Goal: Task Accomplishment & Management: Manage account settings

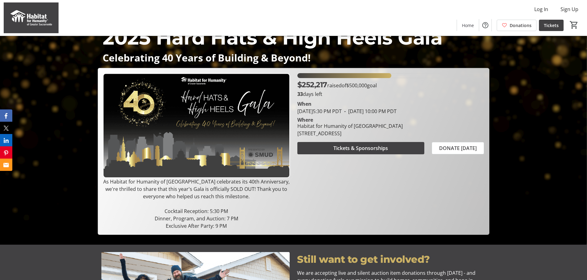
scroll to position [31, 0]
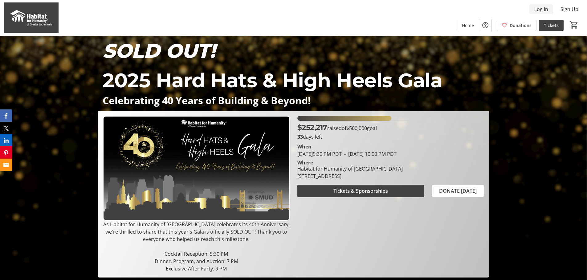
click at [539, 8] on span "Log In" at bounding box center [541, 9] width 14 height 7
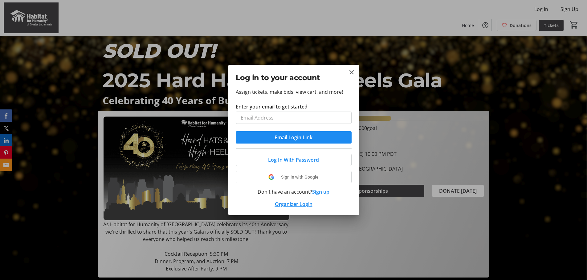
click at [286, 114] on input "Enter your email to get started" at bounding box center [294, 118] width 116 height 12
type input "mgorsi@henselphelps.com"
click at [236, 131] on button "Email Login Link" at bounding box center [294, 137] width 116 height 12
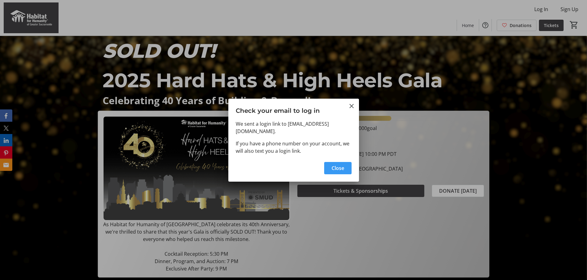
click at [341, 167] on span "Close" at bounding box center [337, 168] width 13 height 7
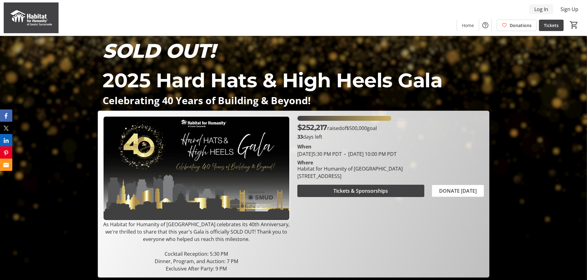
click at [545, 10] on span "Log In" at bounding box center [541, 9] width 14 height 7
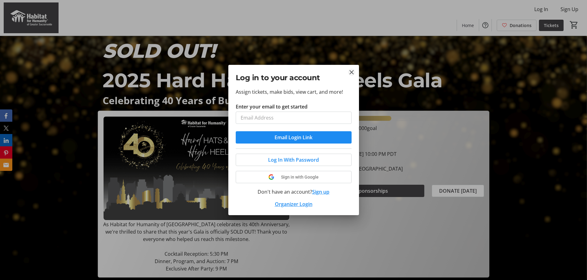
click at [354, 71] on mat-icon "Close" at bounding box center [351, 72] width 7 height 7
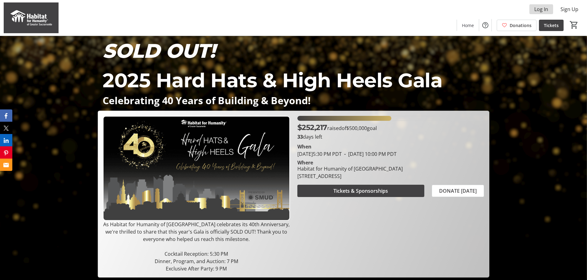
click at [544, 13] on span at bounding box center [541, 9] width 24 height 15
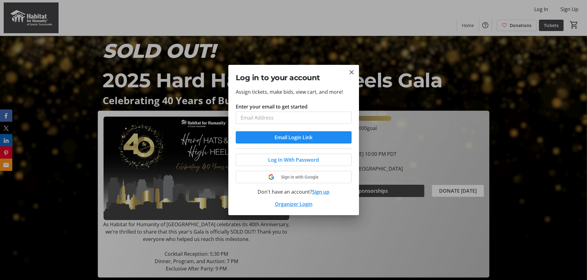
click at [298, 116] on input "Enter your email to get started" at bounding box center [294, 118] width 116 height 12
type input "mgorsi@henselphelps.com"
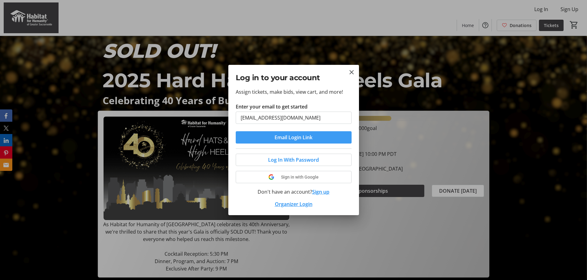
click at [295, 137] on span "Email Login Link" at bounding box center [293, 137] width 38 height 7
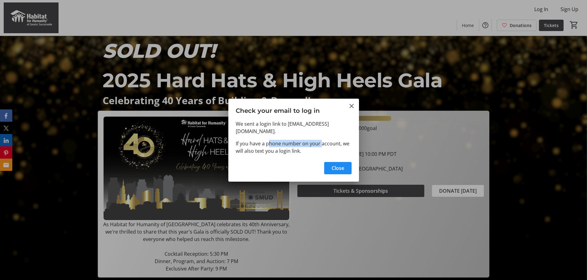
drag, startPoint x: 268, startPoint y: 139, endPoint x: 326, endPoint y: 146, distance: 58.9
click at [321, 146] on p "If you have a phone number on your account, we will also text you a login link." at bounding box center [294, 147] width 116 height 15
click at [338, 143] on p "If you have a phone number on your account, we will also text you a login link." at bounding box center [294, 147] width 116 height 15
click at [334, 161] on span "button" at bounding box center [337, 168] width 27 height 15
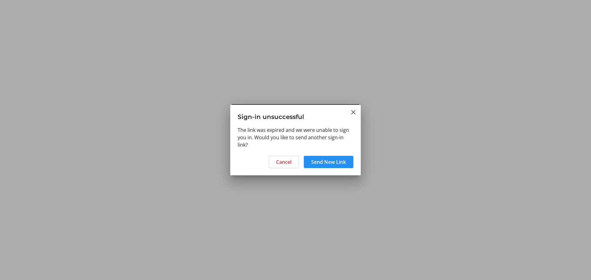
click at [327, 161] on span "Send New Link" at bounding box center [328, 162] width 35 height 7
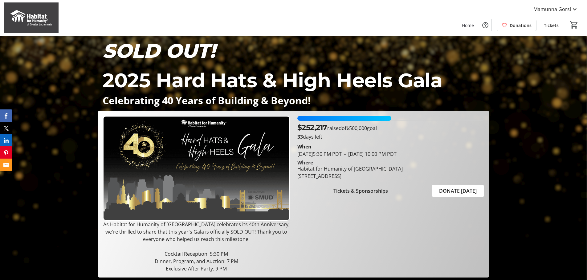
click at [542, 26] on span at bounding box center [551, 25] width 25 height 15
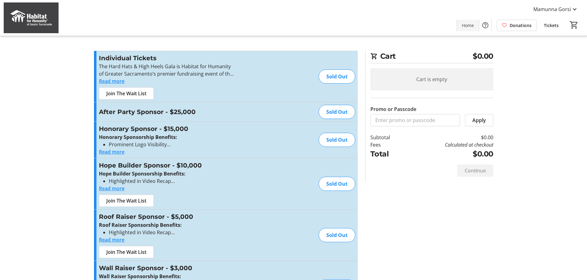
click at [470, 26] on span "Home" at bounding box center [468, 25] width 12 height 6
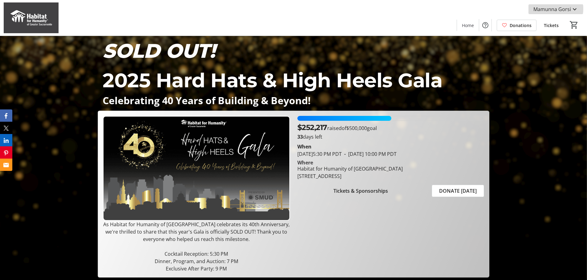
click at [556, 9] on span "Mamunna Gorsi" at bounding box center [552, 9] width 38 height 7
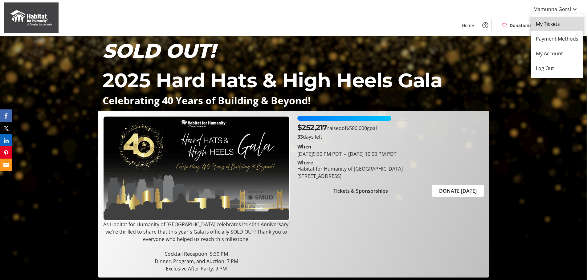
click at [551, 21] on span "My Tickets" at bounding box center [556, 23] width 42 height 7
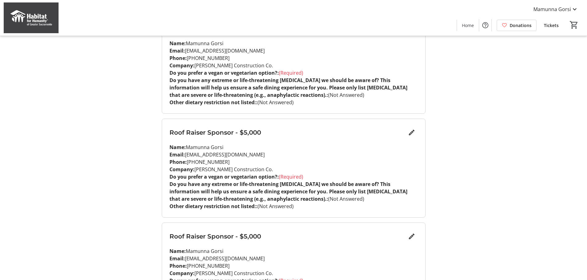
drag, startPoint x: 118, startPoint y: 176, endPoint x: 112, endPoint y: 192, distance: 17.0
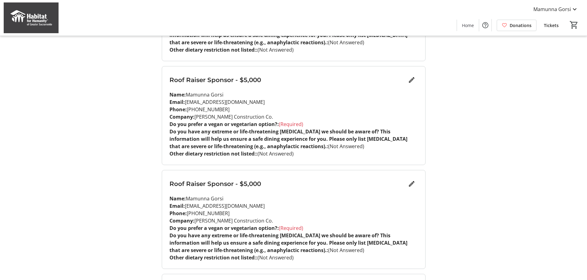
drag, startPoint x: 129, startPoint y: 159, endPoint x: 124, endPoint y: 173, distance: 14.7
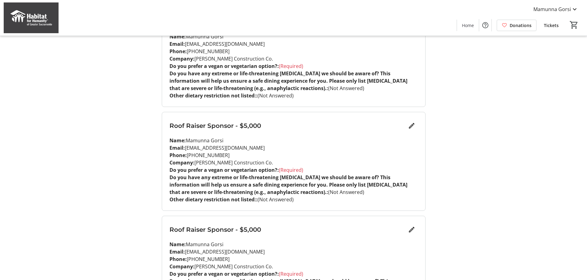
scroll to position [216, 0]
click at [413, 123] on mat-icon "Edit" at bounding box center [411, 125] width 7 height 7
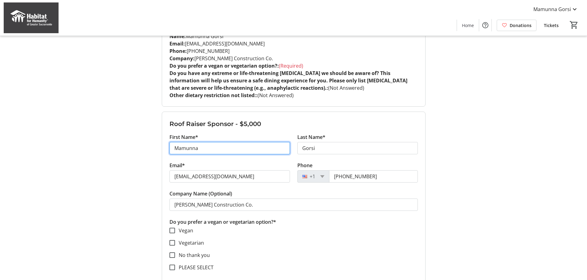
click at [255, 150] on input "Mamunna" at bounding box center [229, 148] width 120 height 12
type input "v"
type input "Vanessa"
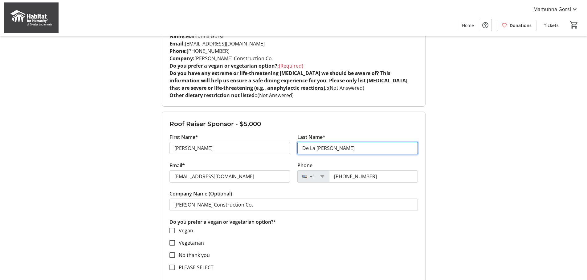
type input "De La Rosa"
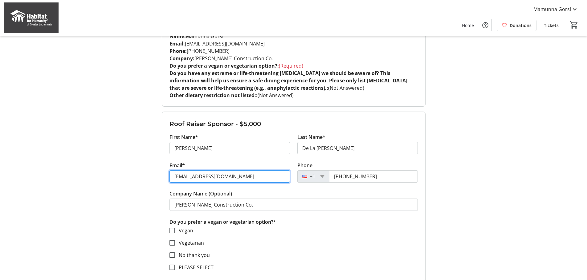
click at [229, 176] on input "mgorsi@henselphelps.com" at bounding box center [229, 177] width 120 height 12
paste input "VDeLaRosa"
type input "VDeLaRosa@henselphelps.com"
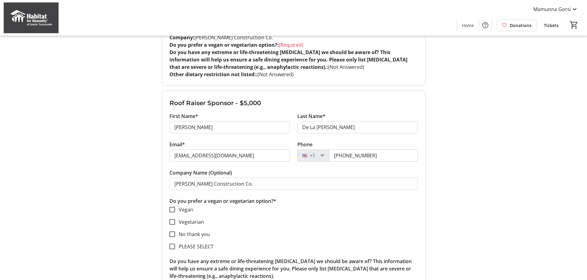
scroll to position [246, 0]
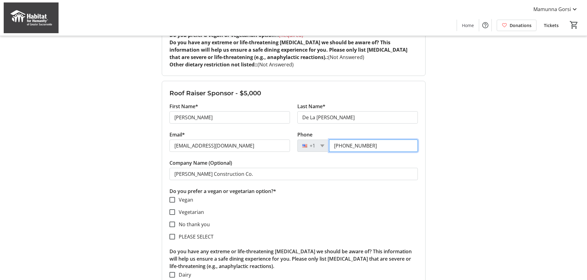
click at [385, 148] on input "(530) 933-4698" at bounding box center [373, 146] width 89 height 12
type input "(626) 233-6755"
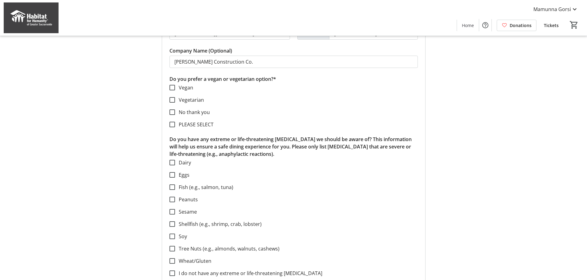
scroll to position [369, 0]
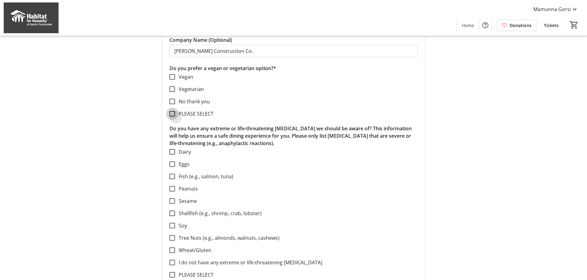
click at [171, 113] on input "PLEASE SELECT" at bounding box center [172, 114] width 6 height 6
checkbox input "true"
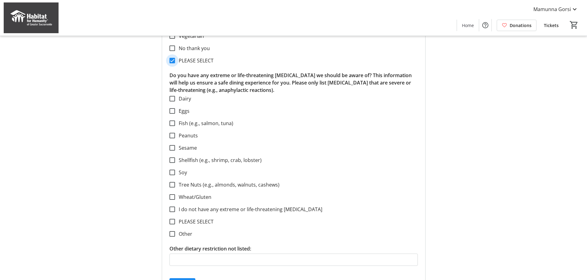
scroll to position [431, 0]
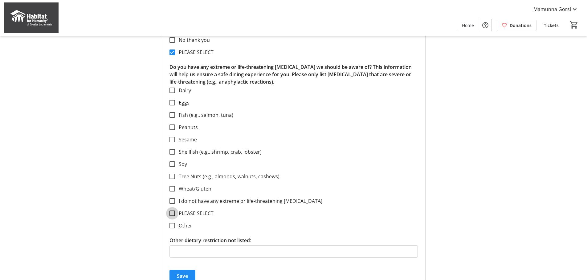
click at [172, 213] on input "PLEASE SELECT" at bounding box center [172, 214] width 6 height 6
checkbox input "true"
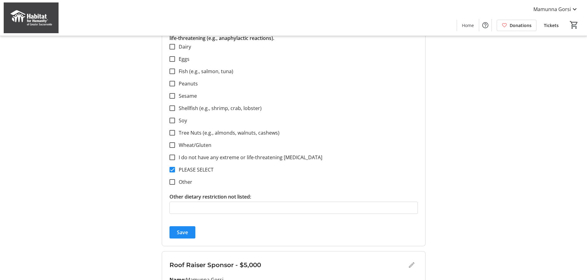
drag, startPoint x: 107, startPoint y: 145, endPoint x: 94, endPoint y: 170, distance: 28.2
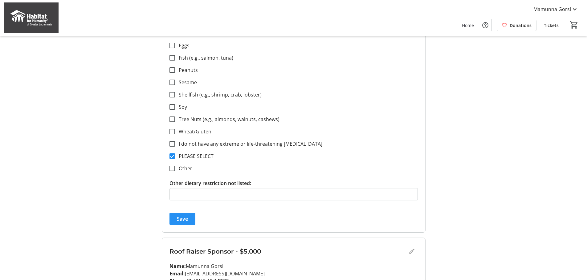
click at [176, 218] on span "submit" at bounding box center [182, 219] width 26 height 15
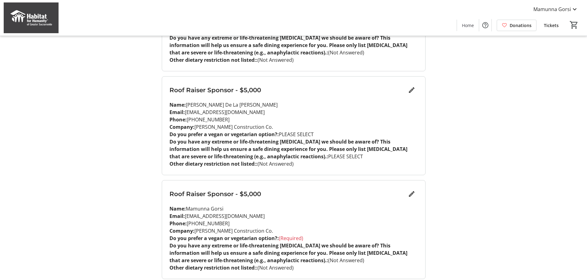
scroll to position [242, 0]
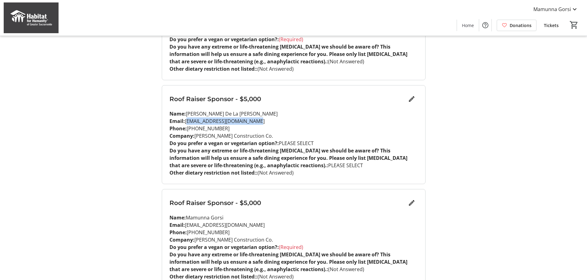
drag, startPoint x: 257, startPoint y: 120, endPoint x: 186, endPoint y: 121, distance: 71.1
click at [186, 121] on p "Email: vdelarosa@henselphelps.com" at bounding box center [293, 121] width 248 height 7
copy p "vdelarosa@henselphelps.com"
click at [408, 203] on mat-icon "Edit" at bounding box center [411, 203] width 7 height 7
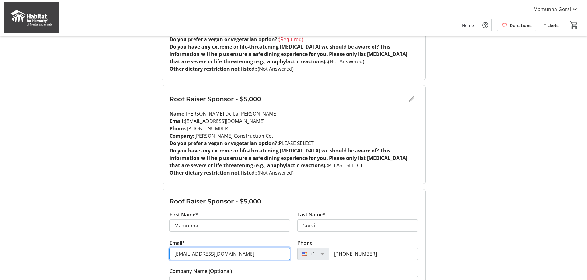
click at [200, 250] on input "mgorsi@henselphelps.com" at bounding box center [229, 254] width 120 height 12
paste input "vdelarosa"
type input "vdelarosa@henselphelps.com"
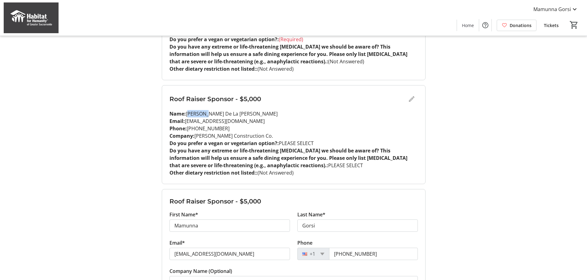
drag, startPoint x: 187, startPoint y: 113, endPoint x: 205, endPoint y: 114, distance: 18.2
click at [205, 114] on p "Name: Vanessa De La Rosa" at bounding box center [293, 113] width 248 height 7
copy p "Vanessa"
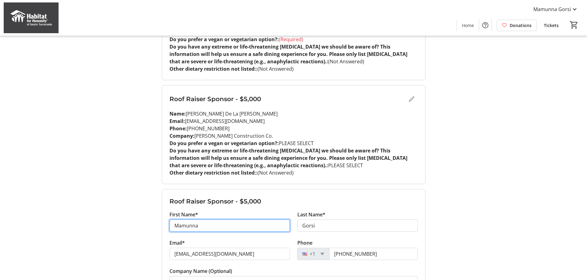
click at [190, 228] on input "Mamunna" at bounding box center [229, 226] width 120 height 12
paste input "Vaness"
type input "Vanessa"
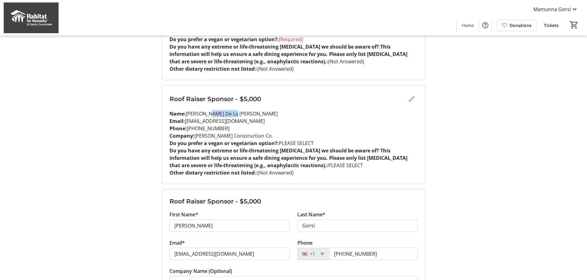
drag, startPoint x: 238, startPoint y: 114, endPoint x: 208, endPoint y: 114, distance: 30.8
click at [208, 114] on p "Name: Vanessa De La Rosa" at bounding box center [293, 113] width 248 height 7
copy p "De La Rosa"
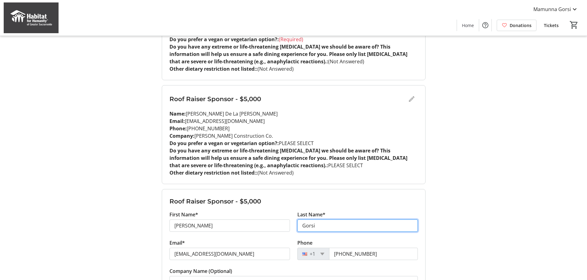
click at [308, 225] on input "Gorsi" at bounding box center [357, 226] width 120 height 12
paste input "De La Rosa"
type input "De La Rosa"
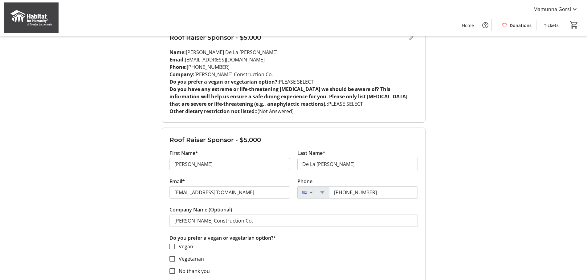
drag, startPoint x: 221, startPoint y: 66, endPoint x: 187, endPoint y: 66, distance: 34.2
click at [187, 66] on p "Phone: (626) 233-6755" at bounding box center [293, 66] width 248 height 7
copy p "(626) 233-6755"
click at [346, 195] on input "(530) 933-4698" at bounding box center [373, 193] width 89 height 12
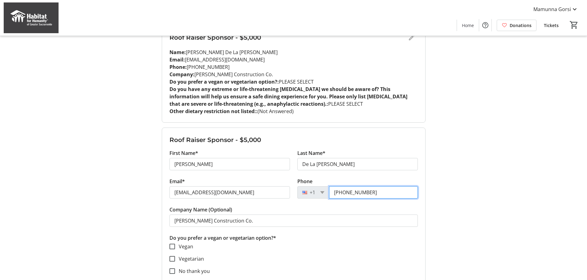
click at [346, 195] on input "(530) 933-4698" at bounding box center [373, 193] width 89 height 12
paste input "626) 233-6755"
type input "(626) 233-6755"
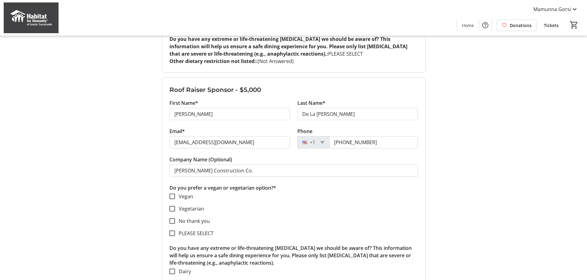
scroll to position [396, 0]
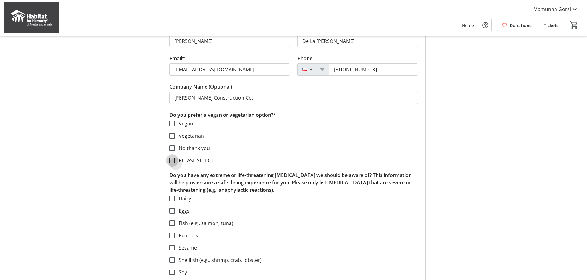
click at [173, 161] on input "PLEASE SELECT" at bounding box center [172, 161] width 6 height 6
checkbox input "true"
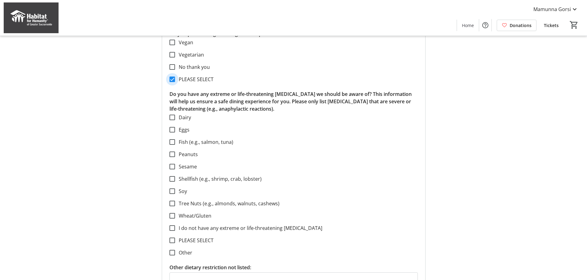
scroll to position [550, 0]
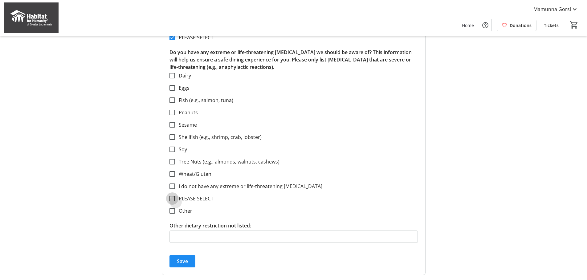
click at [174, 199] on input "PLEASE SELECT" at bounding box center [172, 199] width 6 height 6
checkbox input "true"
click at [181, 264] on span "Save" at bounding box center [182, 261] width 11 height 7
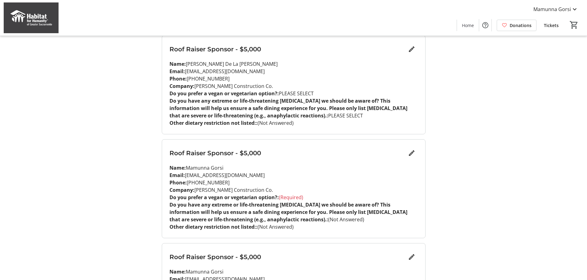
scroll to position [427, 0]
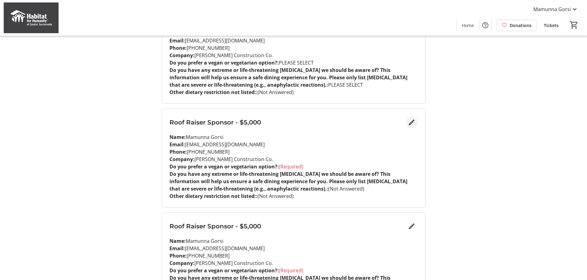
click at [413, 122] on mat-icon "Edit" at bounding box center [411, 122] width 7 height 7
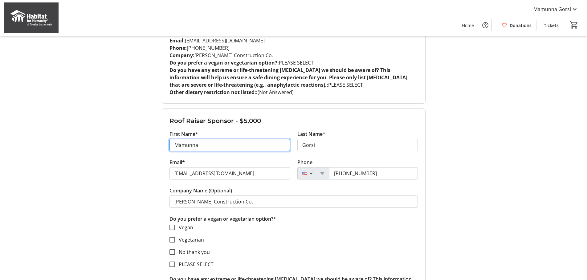
click at [220, 149] on input "Mamunna" at bounding box center [229, 145] width 120 height 12
click at [220, 149] on input "Sade" at bounding box center [229, 145] width 120 height 12
type input "Sadie"
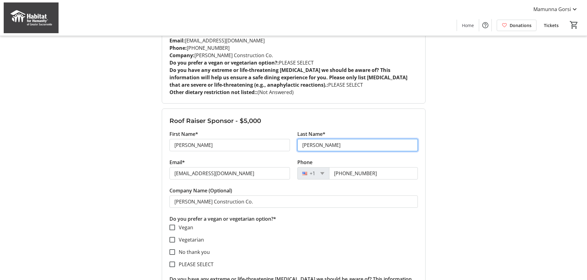
type input "Van Noord"
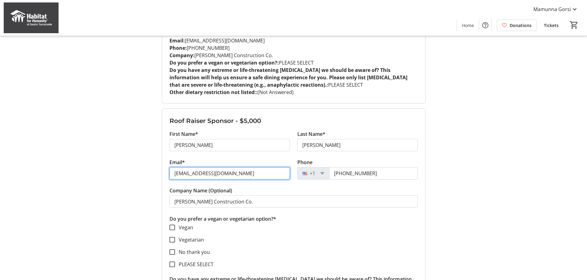
click at [217, 172] on input "mgorsi@henselphelps.com" at bounding box center [229, 173] width 120 height 12
paste input "SVanNoord"
type input "SVanNoord@henselphelps.com"
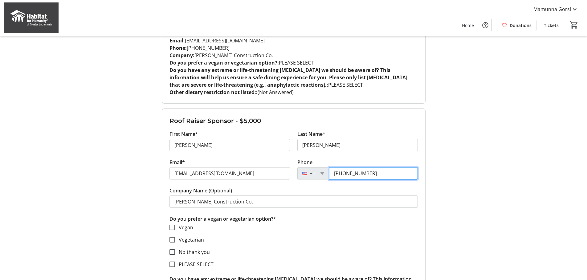
click at [366, 174] on input "(530) 933-4698" at bounding box center [373, 173] width 89 height 12
paste input "341-4580"
type input "(530) 341-4580"
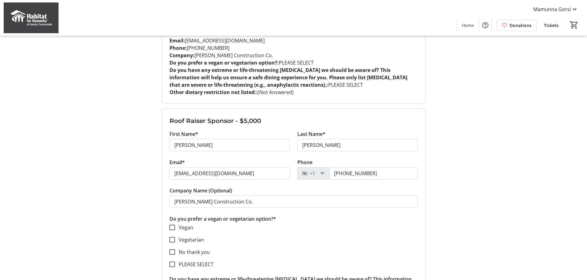
click at [458, 167] on div "My Event Tickets Here you can enter guest details for each ticket. Purchased ti…" at bounding box center [293, 206] width 406 height 1266
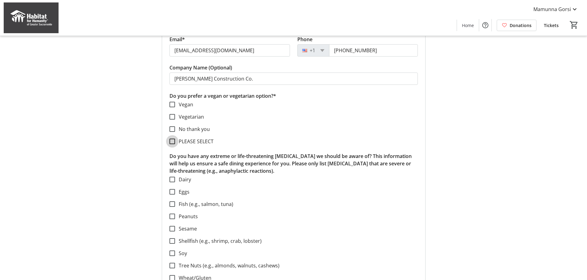
click at [175, 143] on input "PLEASE SELECT" at bounding box center [172, 142] width 6 height 6
checkbox input "true"
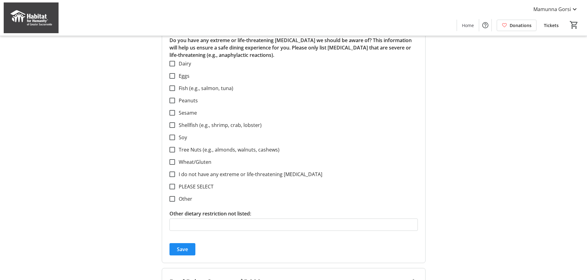
scroll to position [673, 0]
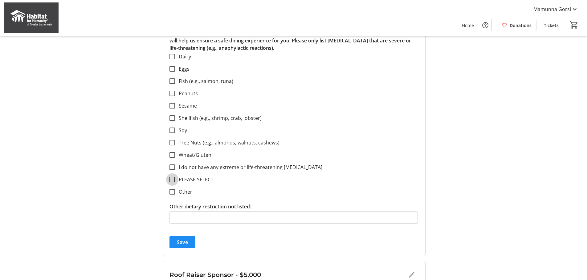
click at [171, 181] on input "PLEASE SELECT" at bounding box center [172, 180] width 6 height 6
checkbox input "true"
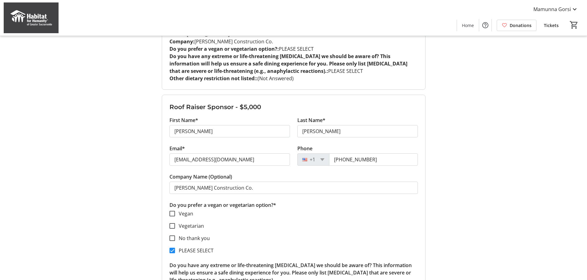
scroll to position [396, 0]
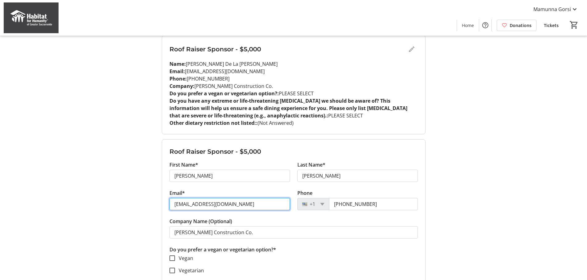
click at [201, 201] on input "SVanNoord@henselphelps.com" at bounding box center [229, 204] width 120 height 12
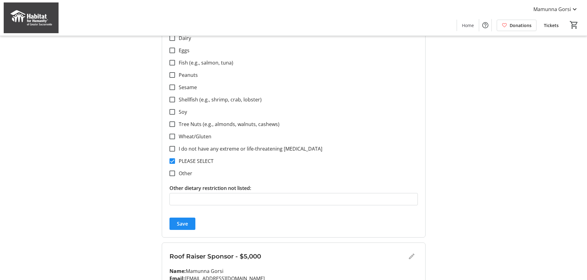
scroll to position [735, 0]
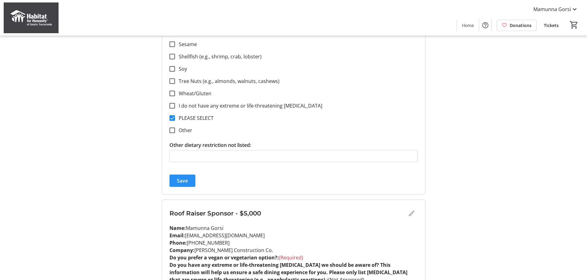
click at [185, 184] on span "Save" at bounding box center [182, 180] width 11 height 7
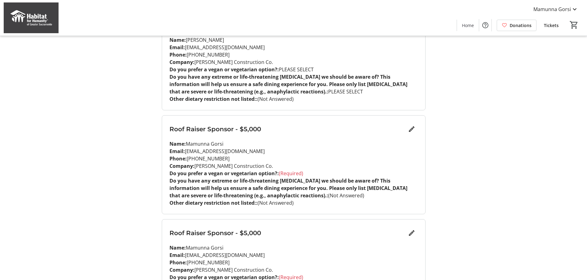
scroll to position [537, 0]
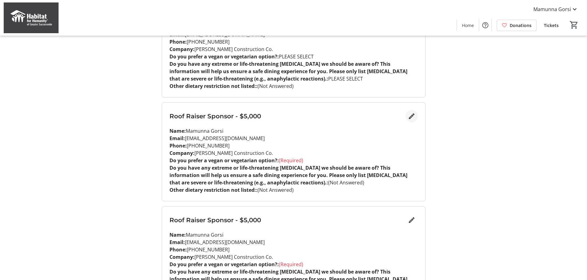
click at [414, 116] on mat-icon "Edit" at bounding box center [411, 116] width 7 height 7
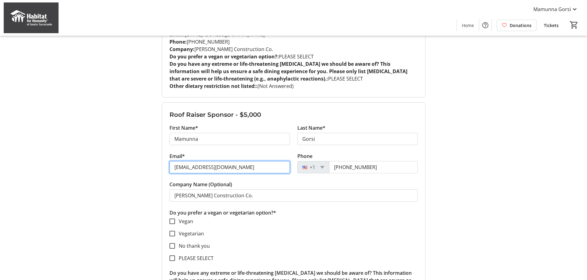
click at [186, 164] on input "mgorsi@henselphelps.com" at bounding box center [229, 167] width 120 height 12
paste input "SVanNoord"
type input "SVanNoord@henselphelps.com"
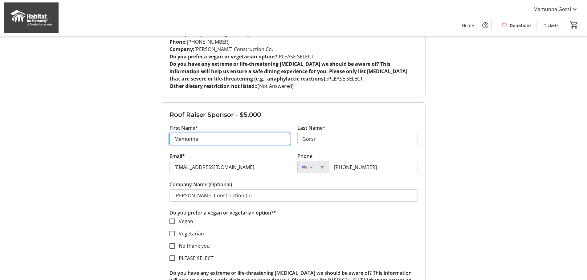
click at [202, 141] on input "Mamunna" at bounding box center [229, 139] width 120 height 12
type input "Sadie"
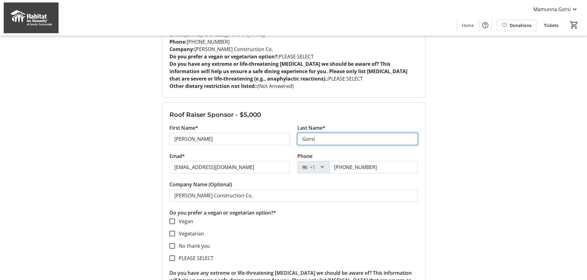
click at [302, 139] on input "Gorsi" at bounding box center [357, 139] width 120 height 12
type input "Van Noord"
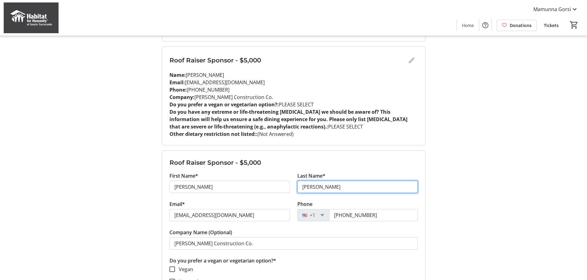
scroll to position [414, 0]
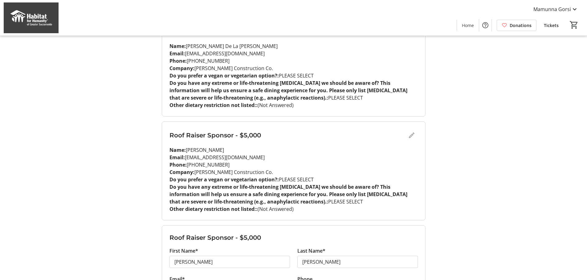
drag, startPoint x: 224, startPoint y: 165, endPoint x: 187, endPoint y: 166, distance: 37.6
click at [187, 166] on p "Phone: (530) 341-4580" at bounding box center [293, 164] width 248 height 7
copy p "(530) 341-4580"
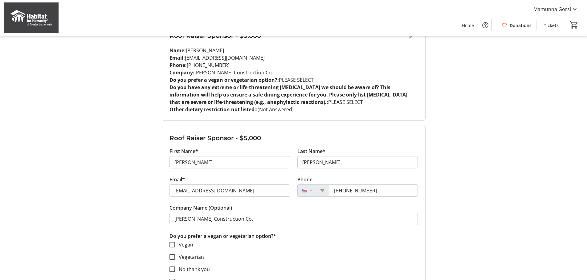
scroll to position [568, 0]
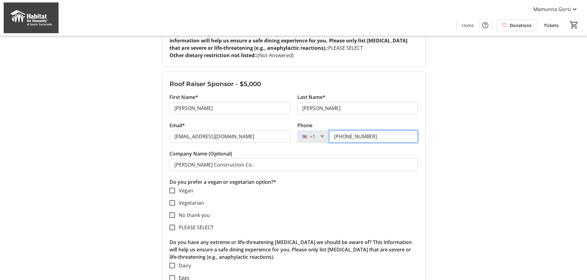
click at [342, 139] on input "(530) 933-4698" at bounding box center [373, 137] width 89 height 12
paste input "341-4580"
type input "(530) 341-4580"
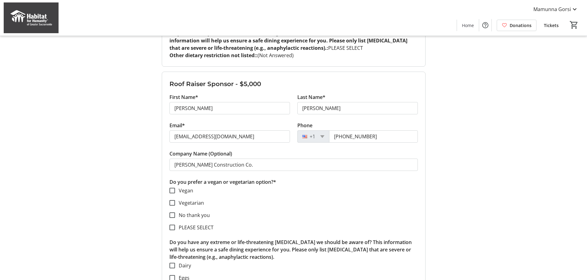
click at [478, 127] on div "My Event Tickets Here you can enter guest details for each ticket. Purchased ti…" at bounding box center [293, 65] width 406 height 1266
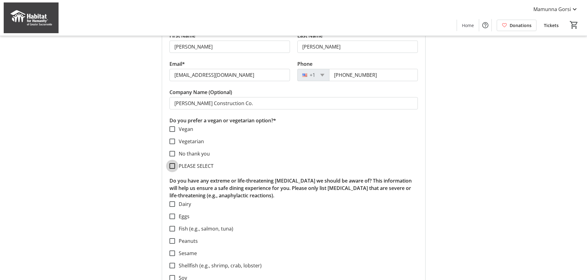
click at [175, 167] on input "PLEASE SELECT" at bounding box center [172, 166] width 6 height 6
checkbox input "true"
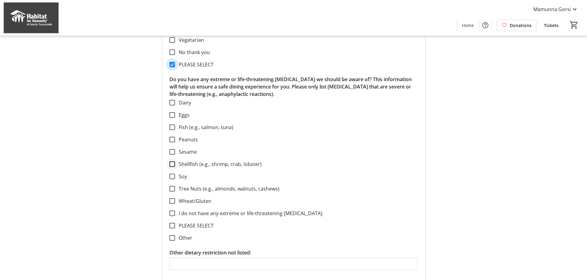
scroll to position [752, 0]
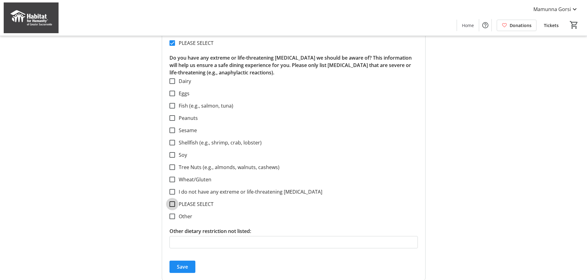
click at [172, 205] on input "PLEASE SELECT" at bounding box center [172, 205] width 6 height 6
checkbox input "true"
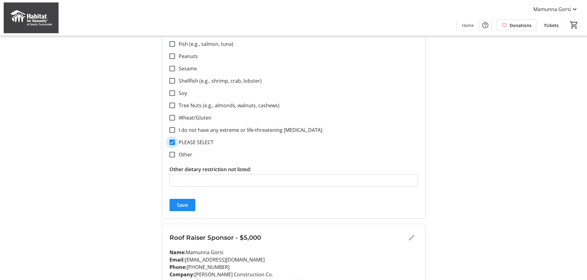
scroll to position [845, 0]
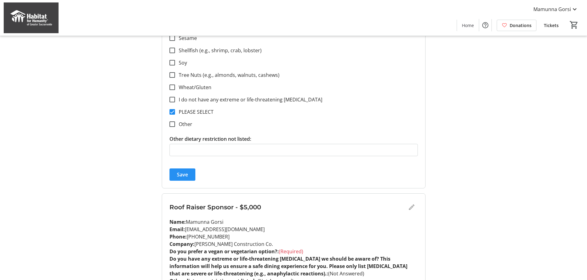
click at [190, 174] on span "submit" at bounding box center [182, 174] width 26 height 15
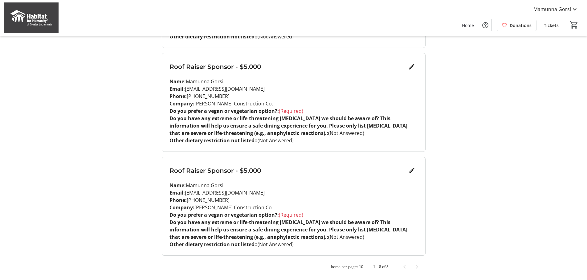
scroll to position [691, 0]
click at [408, 70] on mat-icon "Edit" at bounding box center [411, 66] width 7 height 7
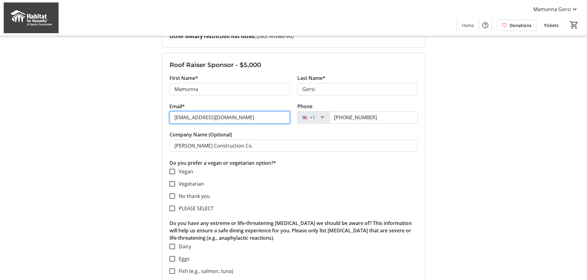
click at [182, 118] on input "mgorsi@henselphelps.com" at bounding box center [229, 117] width 120 height 12
paste input "MSolnicky"
type input "MSolnicky@henselphelps.com"
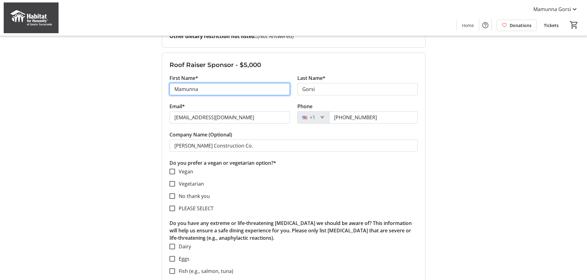
click at [195, 91] on input "Mamunna" at bounding box center [229, 89] width 120 height 12
type input "Marek"
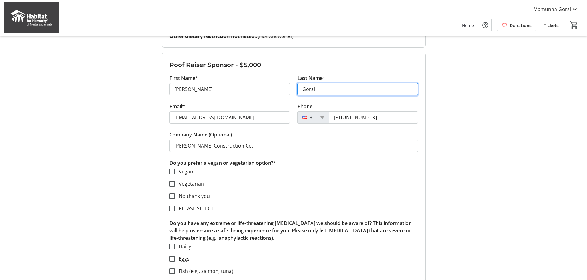
click at [302, 91] on input "Gorsi" at bounding box center [357, 89] width 120 height 12
type input "Solnicky"
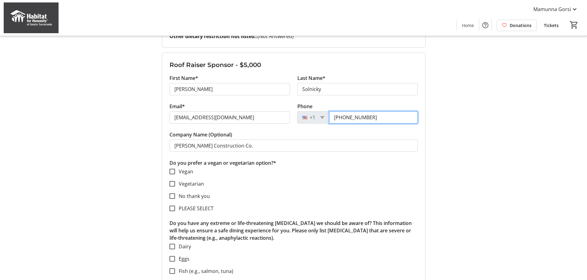
click at [343, 118] on input "(530) 933-4698" at bounding box center [373, 117] width 89 height 12
paste input "801) 441-8259"
type input "(801) 441-8259"
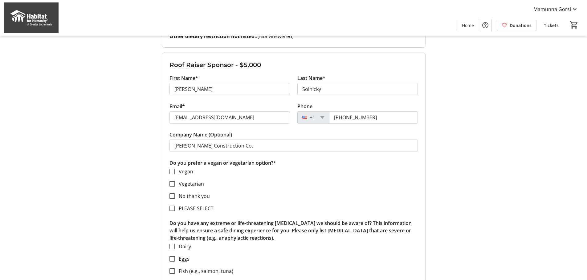
click at [174, 207] on input "PLEASE SELECT" at bounding box center [172, 209] width 6 height 6
checkbox input "true"
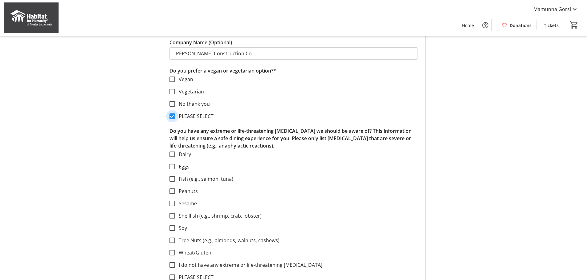
scroll to position [876, 0]
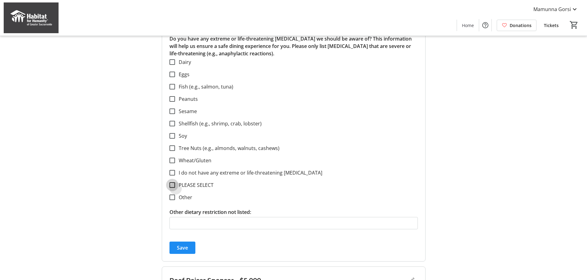
click at [171, 186] on input "PLEASE SELECT" at bounding box center [172, 186] width 6 height 6
checkbox input "true"
click at [187, 248] on span "Save" at bounding box center [182, 247] width 11 height 7
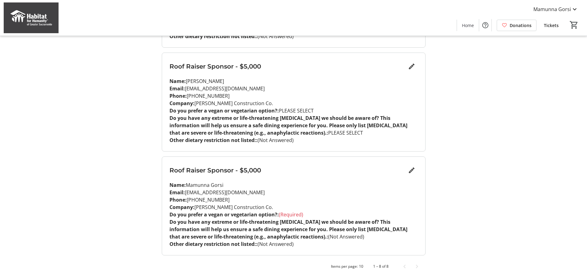
drag, startPoint x: 224, startPoint y: 82, endPoint x: 188, endPoint y: 80, distance: 36.4
click at [188, 80] on p "Name: Marek Solnicky" at bounding box center [293, 81] width 248 height 7
click at [200, 88] on p "Email: msolnicky@henselphelps.com" at bounding box center [293, 88] width 248 height 7
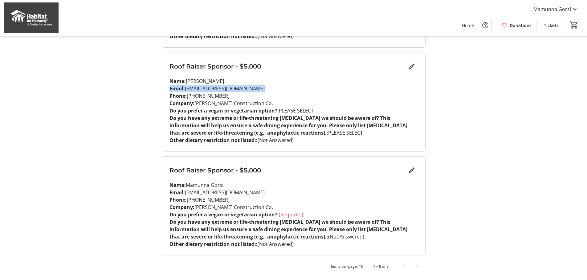
click at [252, 89] on p "Email: msolnicky@henselphelps.com" at bounding box center [293, 88] width 248 height 7
drag, startPoint x: 264, startPoint y: 89, endPoint x: 187, endPoint y: 89, distance: 77.0
click at [187, 89] on p "Email: msolnicky@henselphelps.com" at bounding box center [293, 88] width 248 height 7
copy p "msolnicky@henselphelps.com"
click at [413, 170] on mat-icon "Edit" at bounding box center [411, 170] width 7 height 7
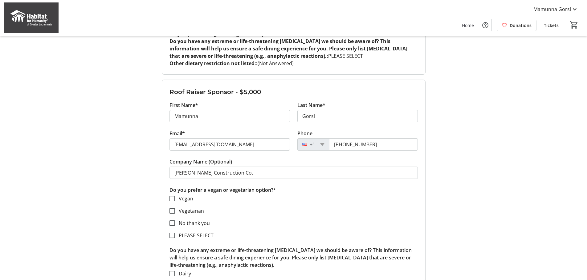
scroll to position [752, 0]
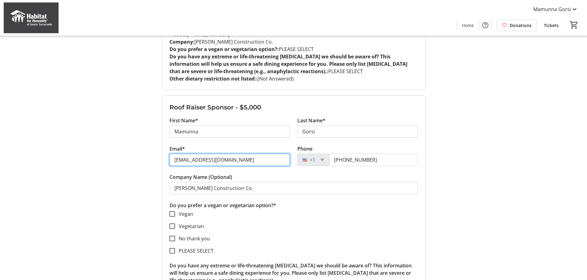
click at [213, 155] on input "mgorsi@henselphelps.com" at bounding box center [229, 160] width 120 height 12
paste input "solnicky"
type input "msolnicky@henselphelps.com"
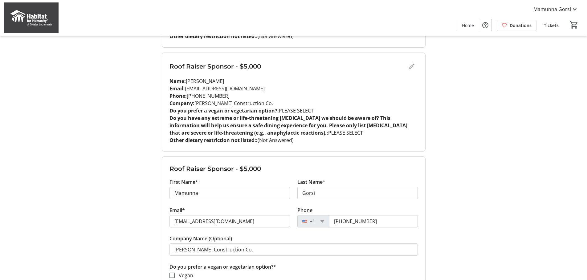
click at [192, 82] on p "Name: Marek Solnicky" at bounding box center [293, 81] width 248 height 7
copy p "Marek"
click at [195, 191] on input "Mamunna" at bounding box center [229, 193] width 120 height 12
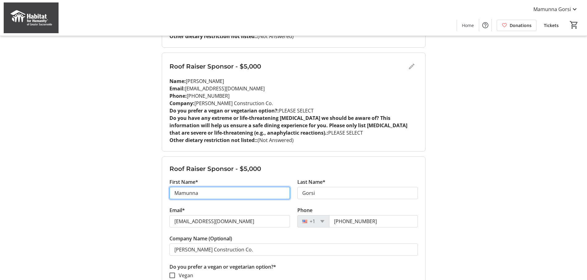
paste input "rek"
type input "Marek"
click at [214, 83] on p "Name: Marek Solnicky" at bounding box center [293, 81] width 248 height 7
click at [216, 81] on p "Name: Marek Solnicky" at bounding box center [293, 81] width 248 height 7
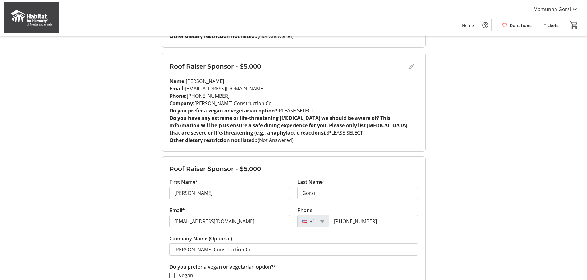
copy p "Solnicky"
click at [305, 192] on input "Gorsi" at bounding box center [357, 193] width 120 height 12
paste input "Solnicky"
type input "Solnicky"
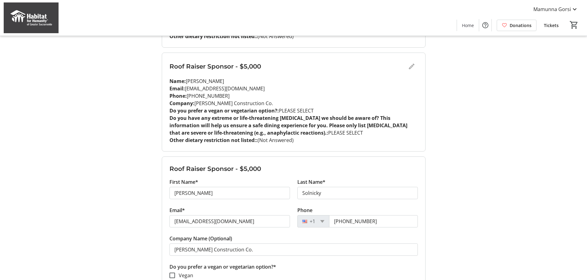
drag, startPoint x: 233, startPoint y: 95, endPoint x: 187, endPoint y: 96, distance: 46.5
click at [187, 96] on p "Phone: (801) 441-8259" at bounding box center [293, 95] width 248 height 7
click at [217, 98] on p "Phone: (801) 441-8259" at bounding box center [293, 95] width 248 height 7
drag, startPoint x: 224, startPoint y: 97, endPoint x: 188, endPoint y: 97, distance: 36.9
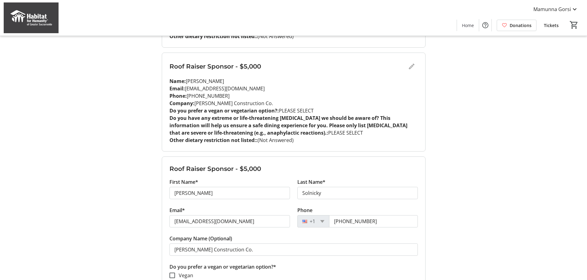
click at [188, 97] on p "Phone: (801) 441-8259" at bounding box center [293, 95] width 248 height 7
copy p "(801) 441-8259"
click at [358, 223] on input "(530) 933-4698" at bounding box center [373, 222] width 89 height 12
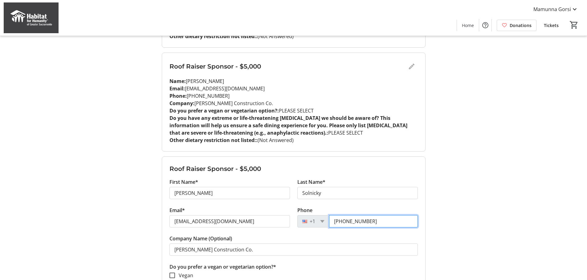
paste input "801) 441-8259"
type input "(801) 441-8259"
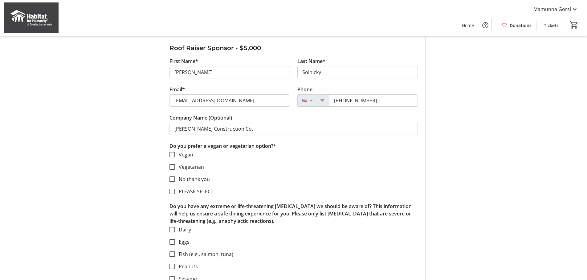
scroll to position [814, 0]
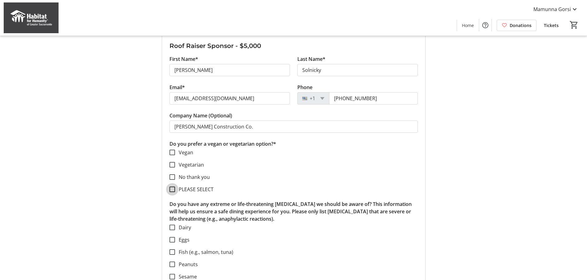
click at [170, 192] on input "PLEASE SELECT" at bounding box center [172, 190] width 6 height 6
checkbox input "true"
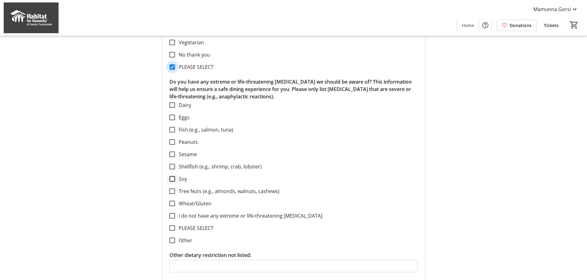
scroll to position [937, 0]
click at [169, 228] on input "PLEASE SELECT" at bounding box center [172, 228] width 6 height 6
checkbox input "true"
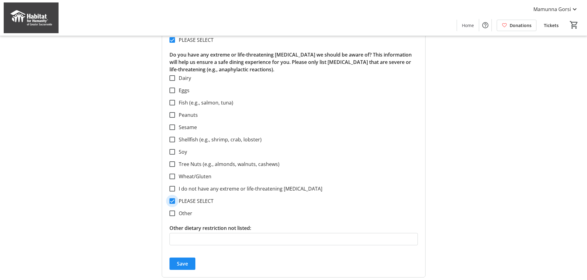
scroll to position [986, 0]
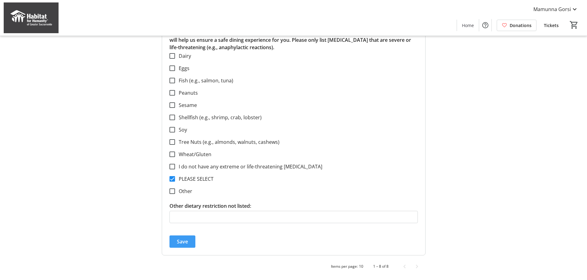
click at [183, 239] on span "Save" at bounding box center [182, 241] width 11 height 7
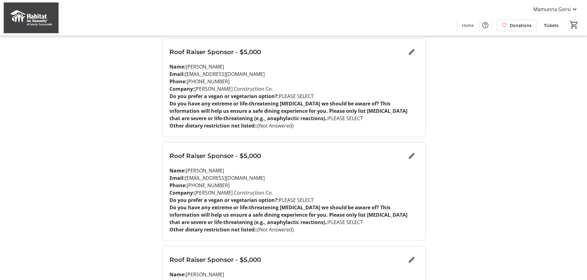
scroll to position [0, 0]
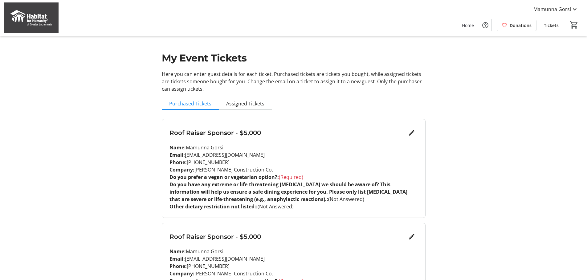
drag, startPoint x: 151, startPoint y: 138, endPoint x: 150, endPoint y: 71, distance: 66.5
